Goal: Navigation & Orientation: Understand site structure

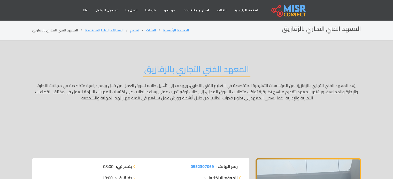
scroll to position [11, 0]
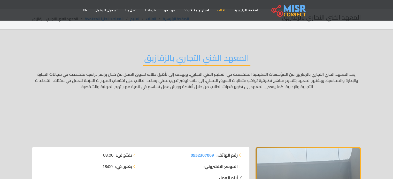
click at [213, 10] on link "الفئات" at bounding box center [222, 10] width 18 height 10
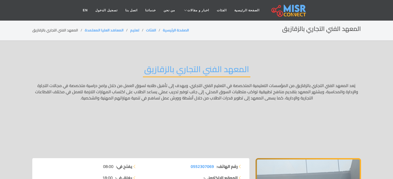
scroll to position [4, 0]
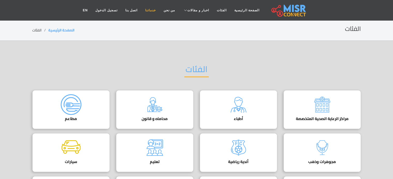
click at [155, 13] on link "خدماتنا" at bounding box center [150, 10] width 18 height 10
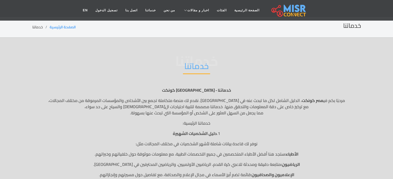
scroll to position [3, 0]
